Goal: Task Accomplishment & Management: Manage account settings

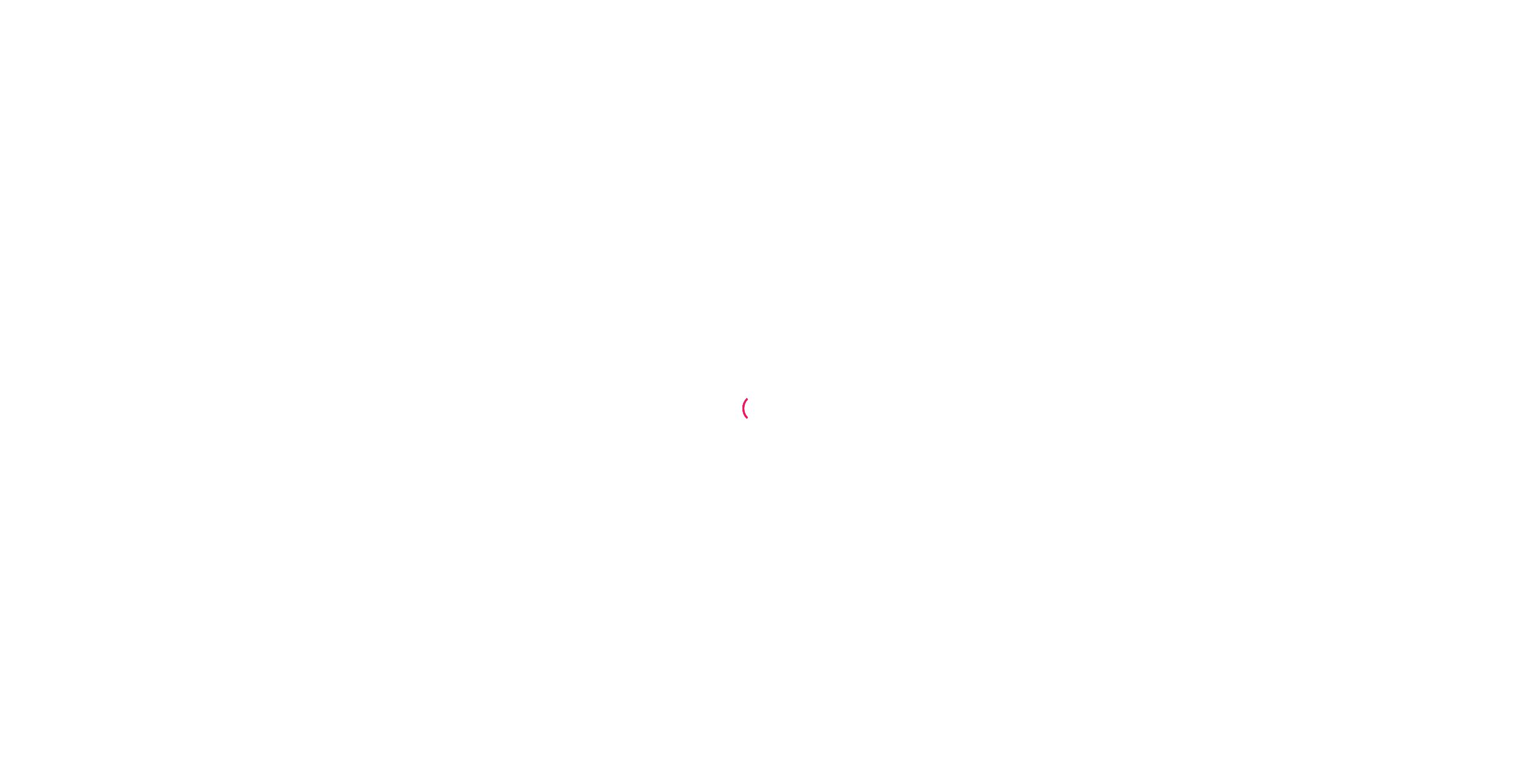
drag, startPoint x: 535, startPoint y: 342, endPoint x: 528, endPoint y: 324, distance: 19.3
click at [535, 341] on div at bounding box center [761, 392] width 1523 height 784
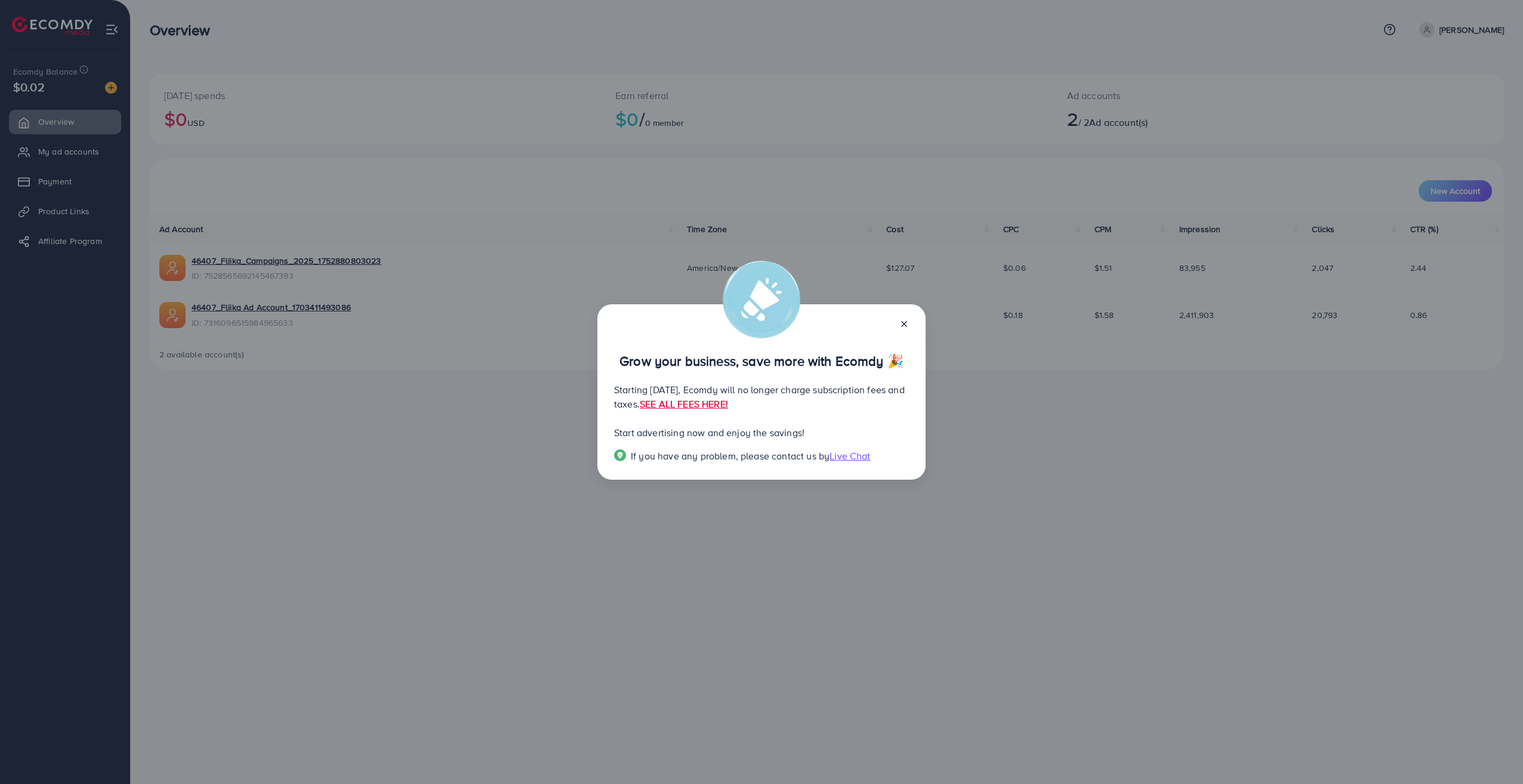
click at [591, 549] on div "Grow your business, save more with Ecomdy 🎉 Starting September 29, 2025, Ecomdy…" at bounding box center [761, 392] width 1523 height 784
click at [908, 324] on icon at bounding box center [904, 324] width 10 height 10
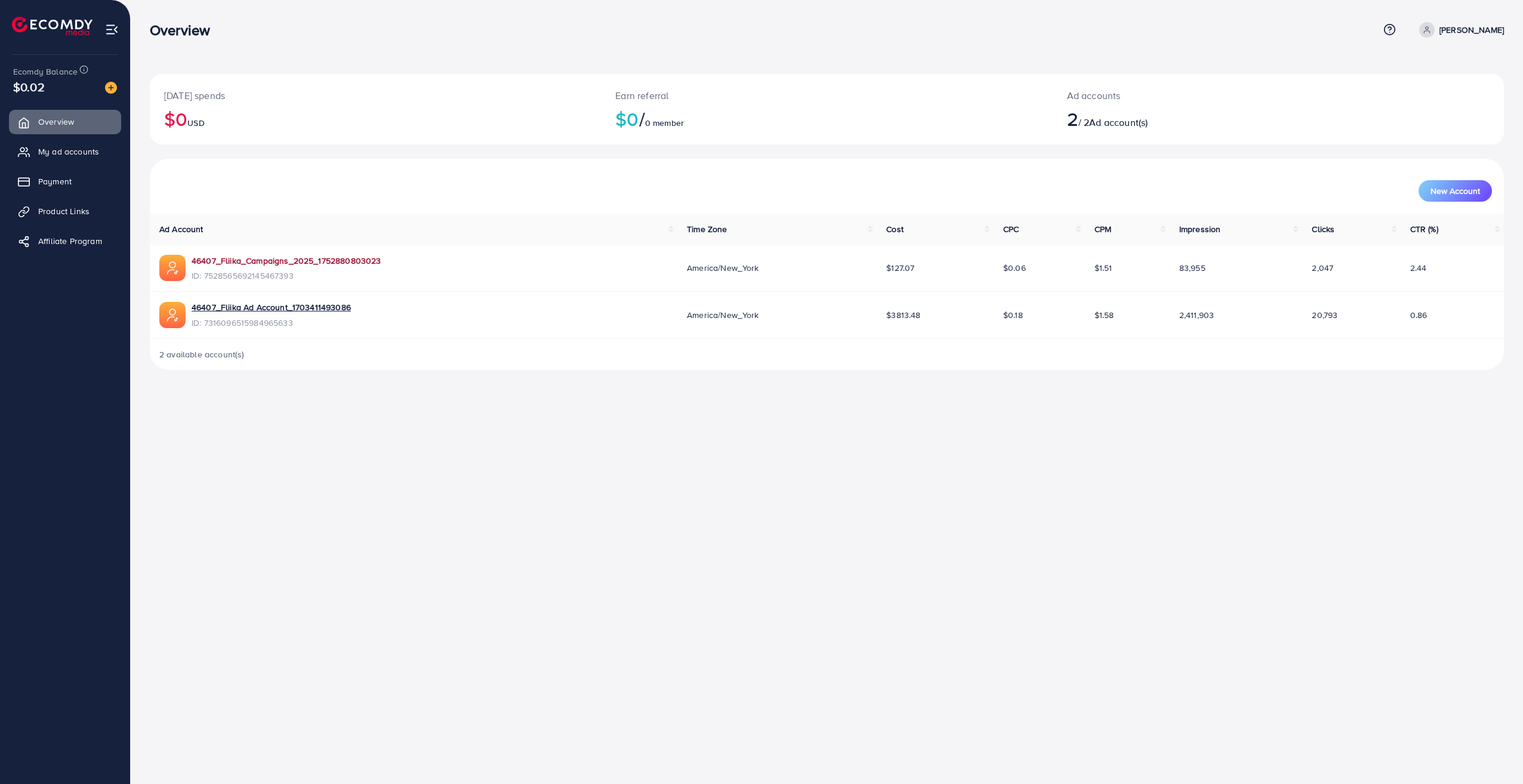
click at [336, 261] on link "46407_Fliika_Campaigns_2025_1752880803023" at bounding box center [286, 261] width 190 height 12
